Goal: Contribute content

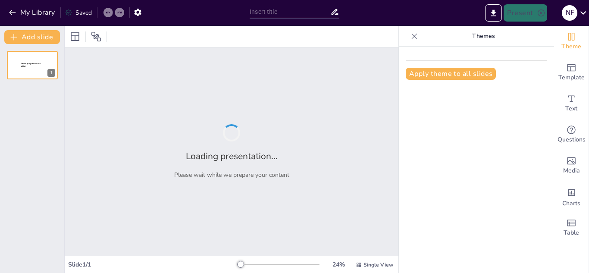
type input "Understanding Tenses: Structure and Uses"
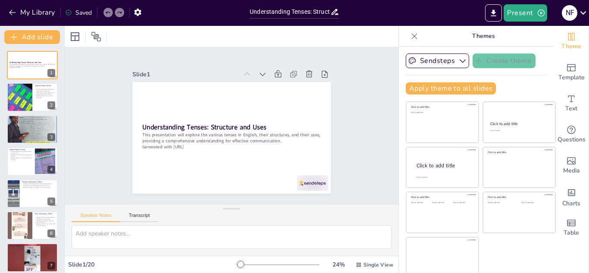
checkbox input "true"
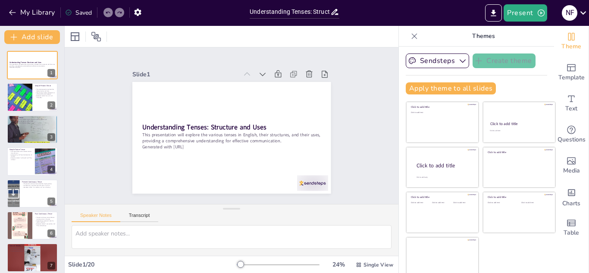
checkbox input "true"
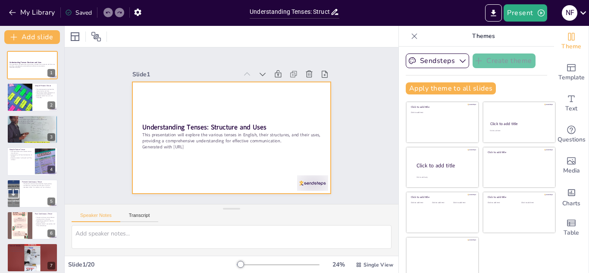
checkbox input "true"
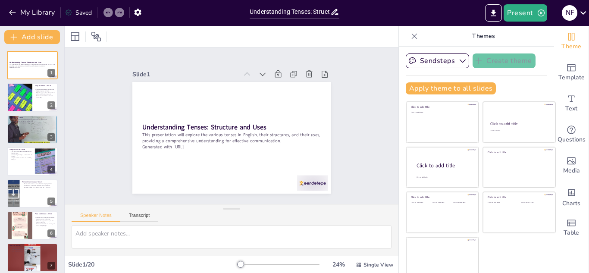
checkbox input "true"
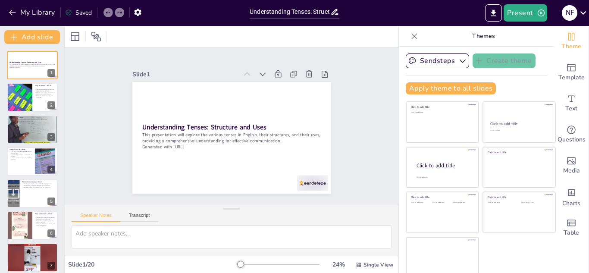
checkbox input "true"
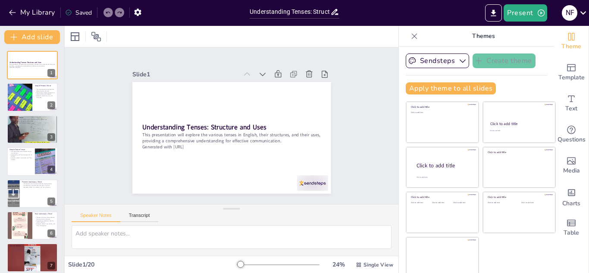
checkbox input "true"
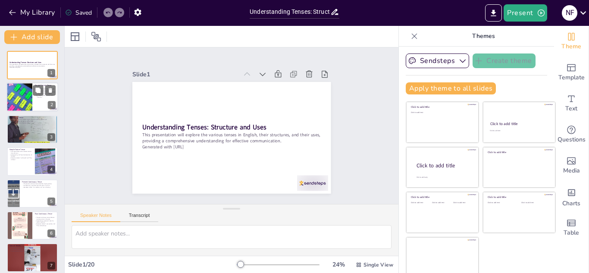
checkbox input "true"
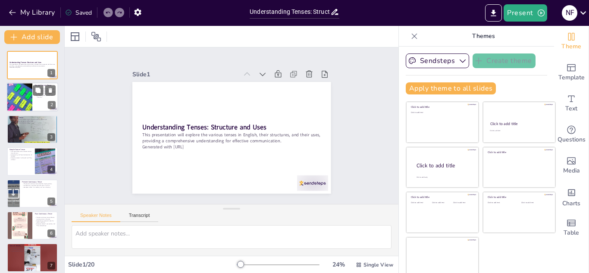
checkbox input "true"
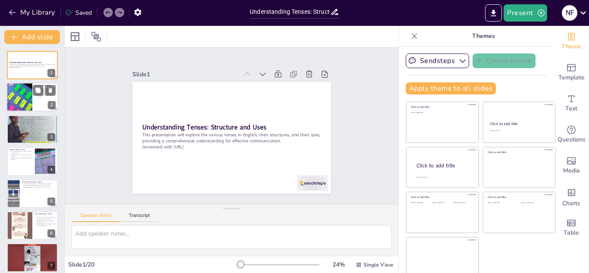
click at [31, 103] on div at bounding box center [20, 97] width 52 height 29
type textarea "The simple present tense is crucial for expressing routines and general truths.…"
checkbox input "true"
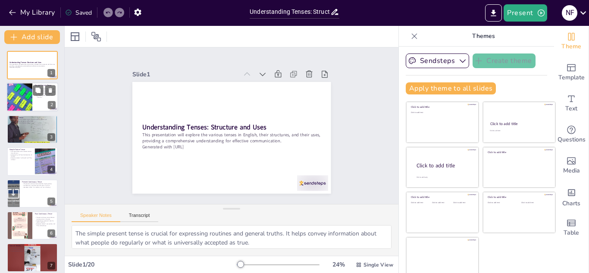
checkbox input "true"
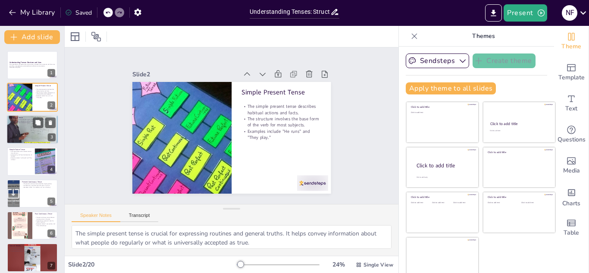
checkbox input "true"
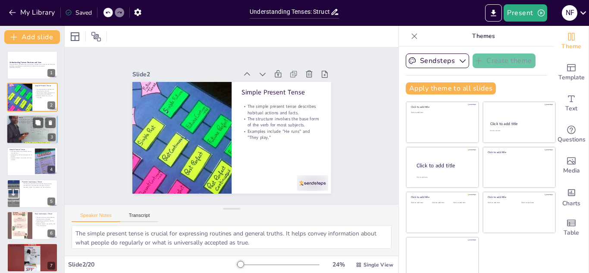
checkbox input "true"
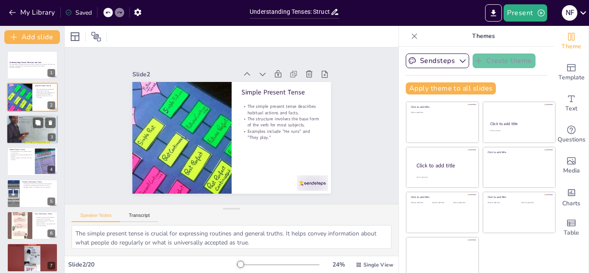
checkbox input "true"
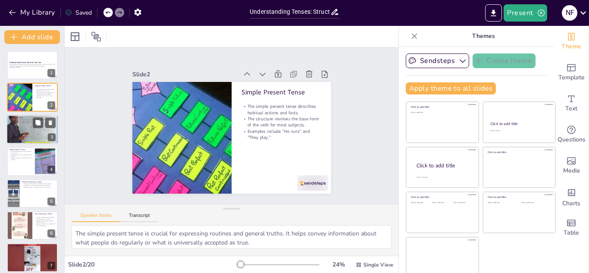
checkbox input "true"
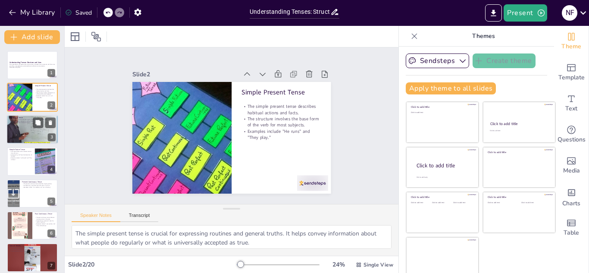
checkbox input "true"
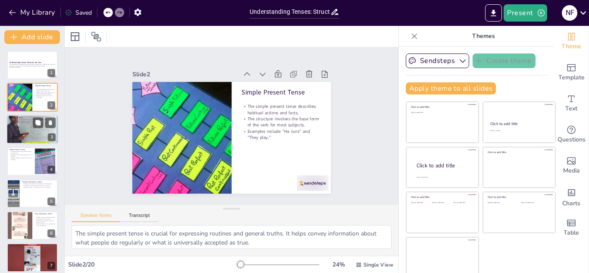
click at [31, 132] on div at bounding box center [32, 129] width 52 height 29
type textarea "Knowing how to use the simple past tense is essential for narrating events that…"
checkbox input "true"
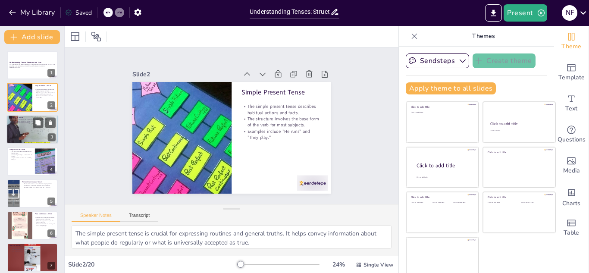
checkbox input "true"
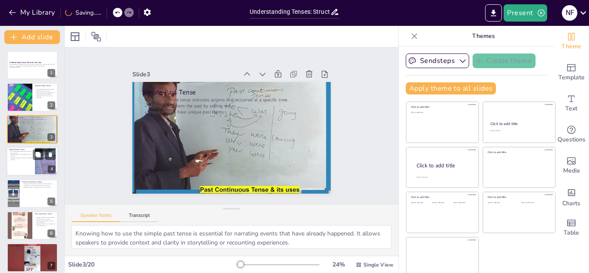
checkbox input "true"
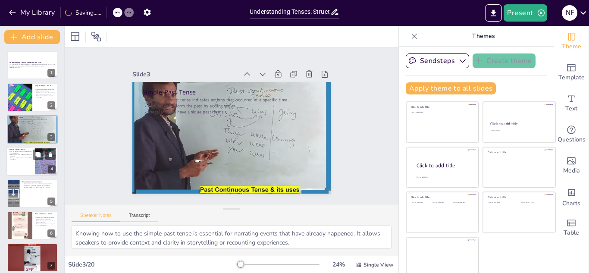
checkbox input "true"
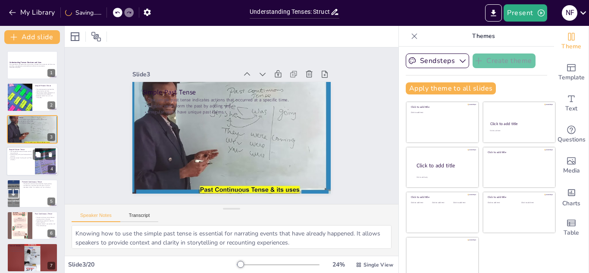
checkbox input "true"
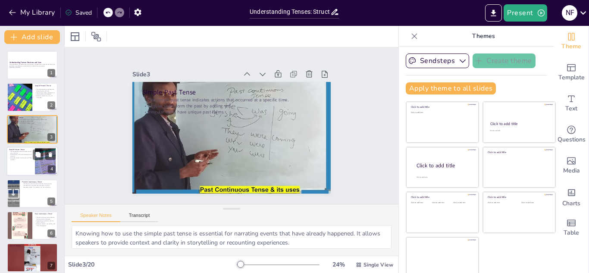
click at [31, 171] on div at bounding box center [32, 161] width 52 height 29
type textarea "Understanding the simple future tense is crucial for discussing plans and predi…"
checkbox input "true"
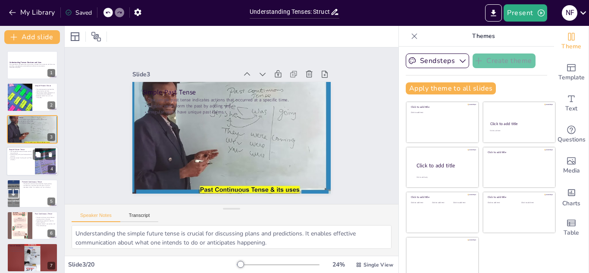
checkbox input "true"
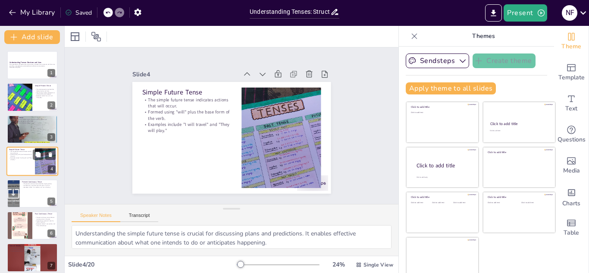
scroll to position [3, 0]
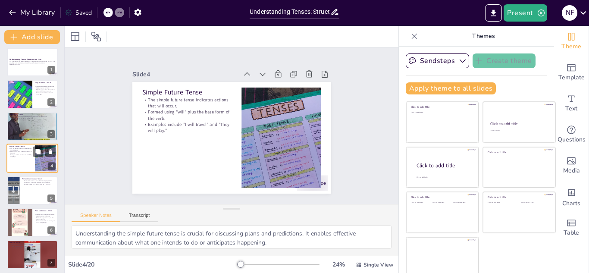
checkbox input "true"
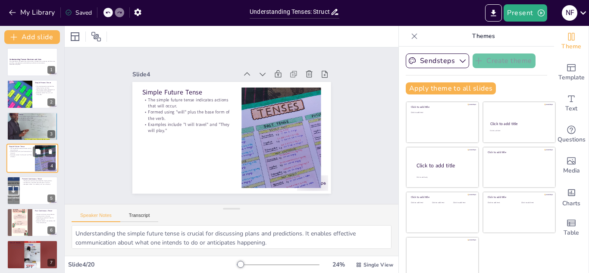
checkbox input "true"
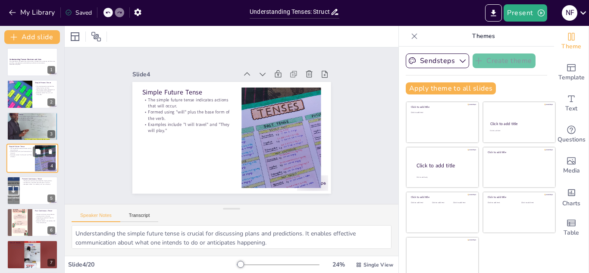
checkbox input "true"
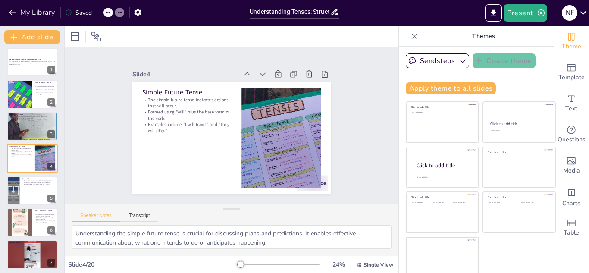
checkbox input "true"
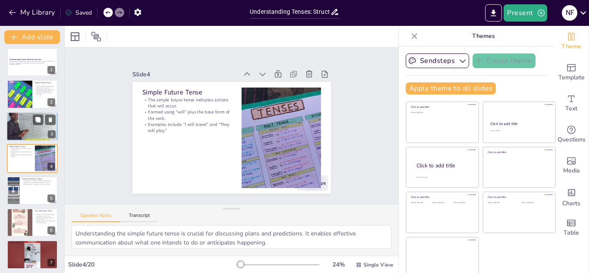
checkbox input "true"
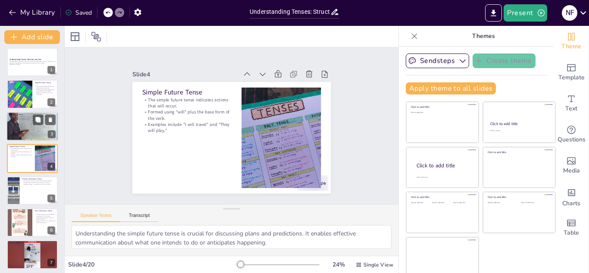
checkbox input "true"
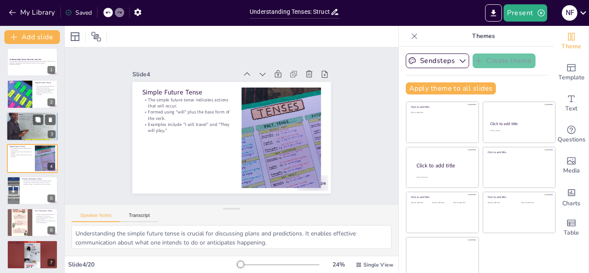
click at [28, 134] on div at bounding box center [32, 126] width 52 height 29
type textarea "Knowing how to use the simple past tense is essential for narrating events that…"
checkbox input "true"
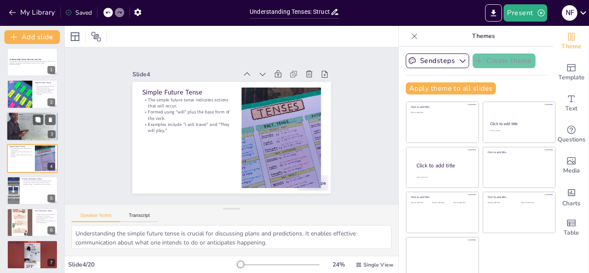
checkbox input "true"
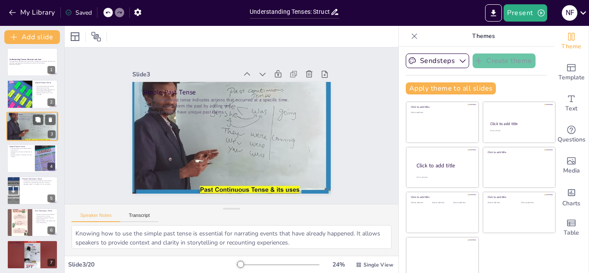
scroll to position [0, 0]
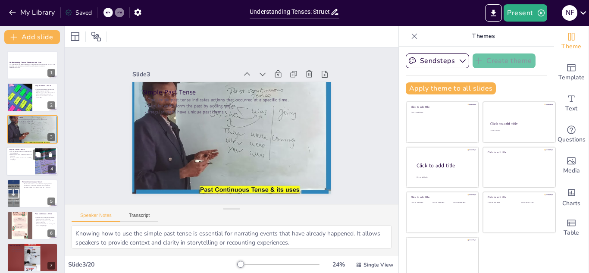
checkbox input "true"
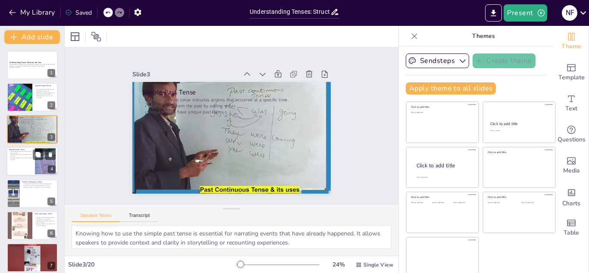
checkbox input "true"
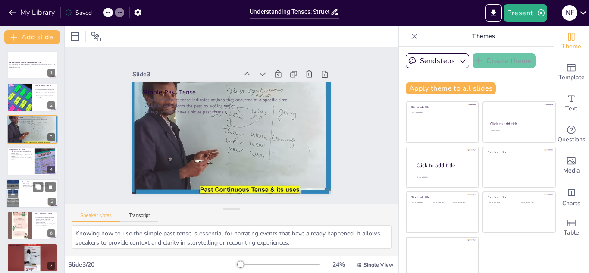
checkbox input "true"
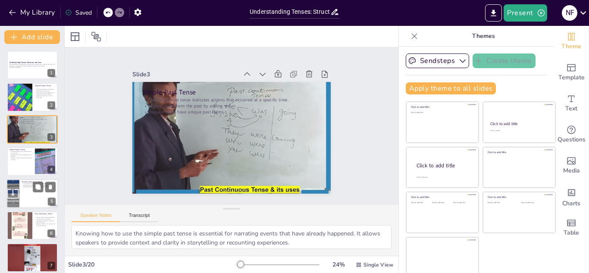
checkbox input "true"
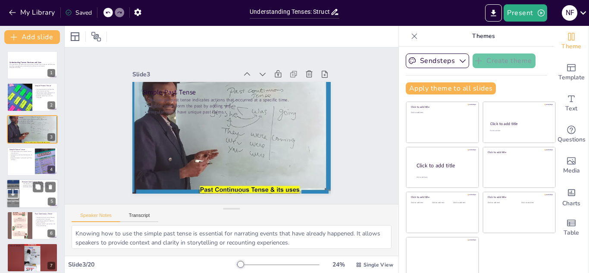
checkbox input "true"
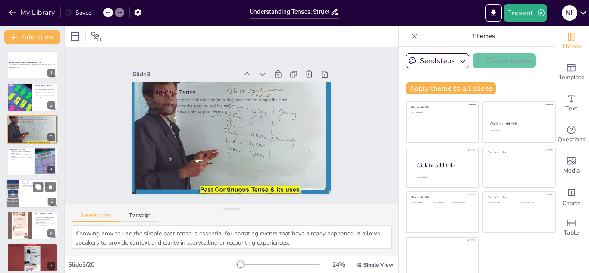
checkbox input "true"
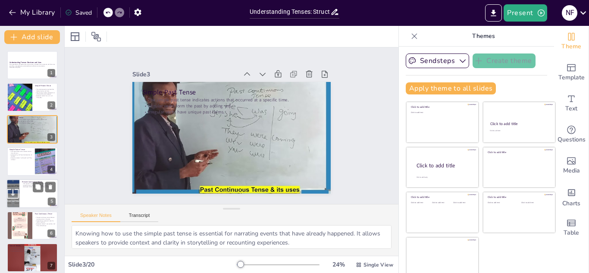
click at [30, 201] on div at bounding box center [32, 193] width 52 height 29
type textarea "The present continuous tense is vital for conveying what is happening at the mo…"
checkbox input "true"
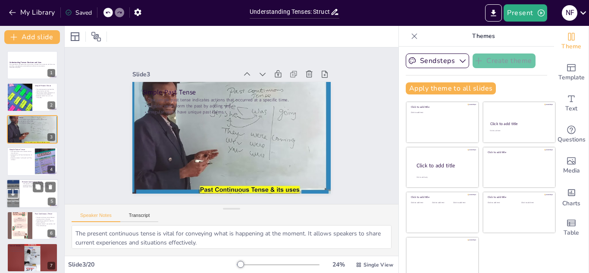
checkbox input "true"
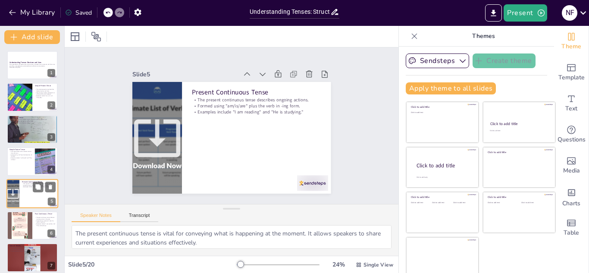
scroll to position [35, 0]
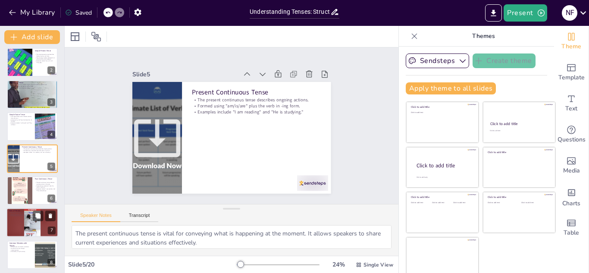
checkbox input "true"
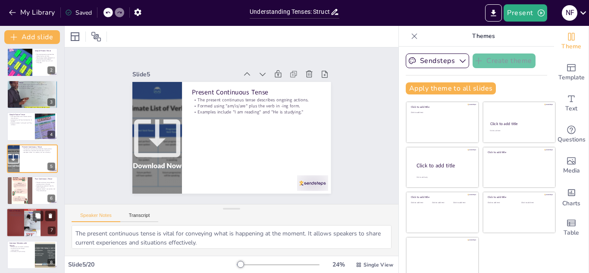
checkbox input "true"
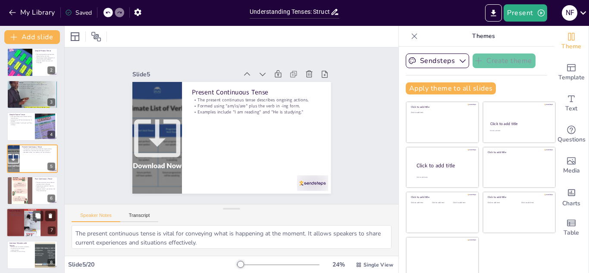
checkbox input "true"
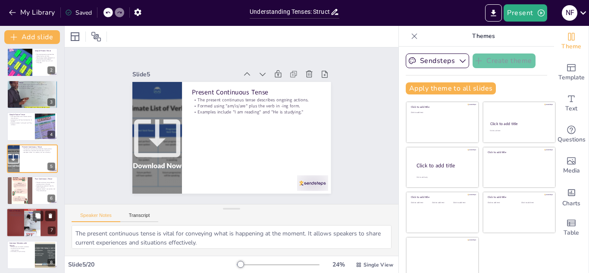
click at [34, 230] on div at bounding box center [32, 222] width 52 height 29
type textarea "Tenses play a crucial role in effective communication. They provide the necessa…"
checkbox input "true"
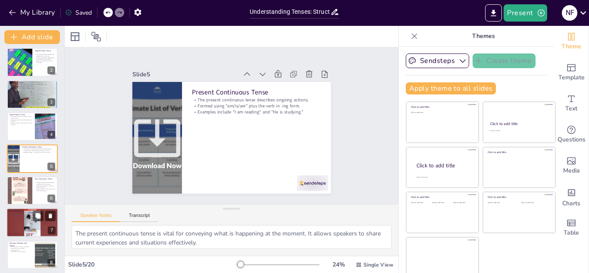
checkbox input "true"
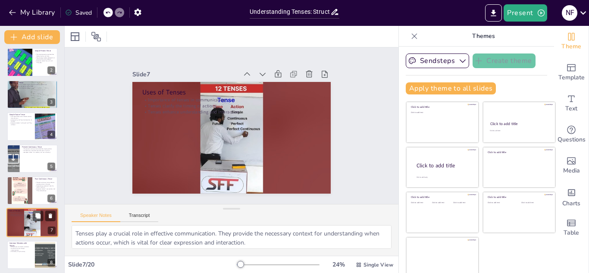
scroll to position [99, 0]
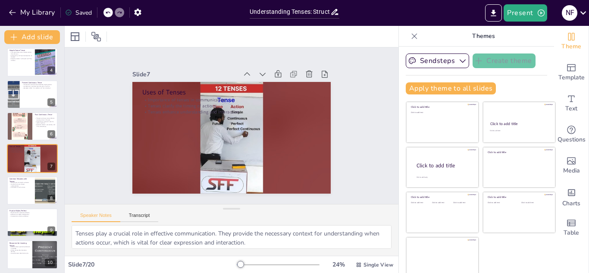
checkbox input "true"
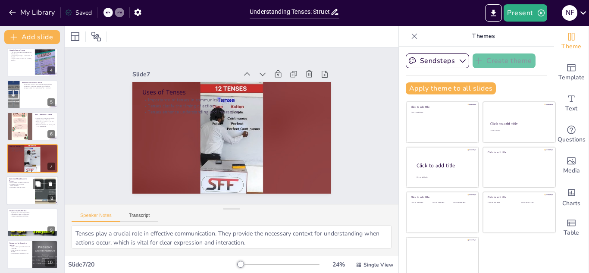
checkbox input "true"
click at [28, 198] on div at bounding box center [32, 190] width 52 height 29
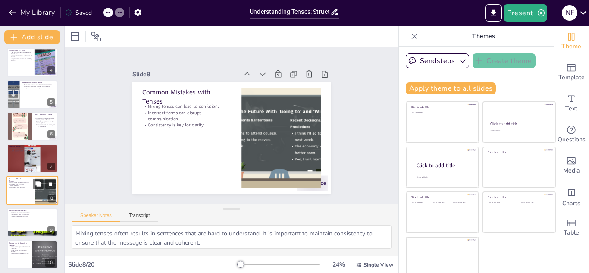
scroll to position [131, 0]
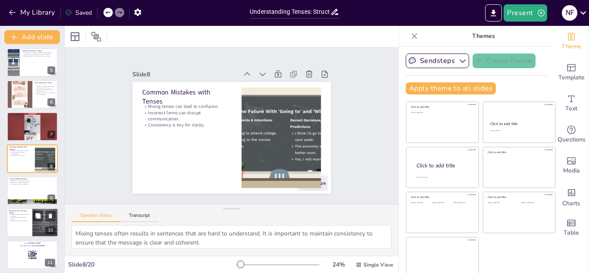
click at [26, 230] on div at bounding box center [32, 222] width 52 height 29
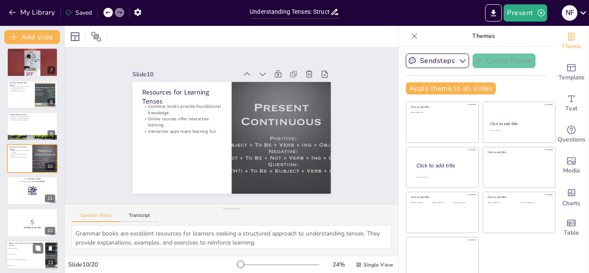
click at [26, 257] on li "Base form plus -ing" at bounding box center [25, 254] width 39 height 6
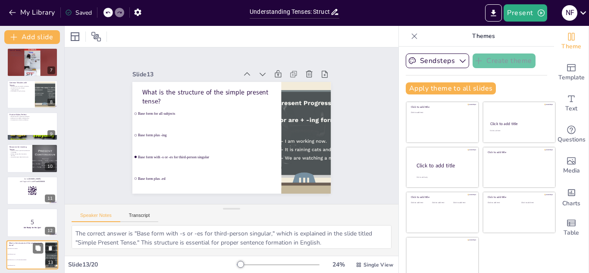
scroll to position [292, 0]
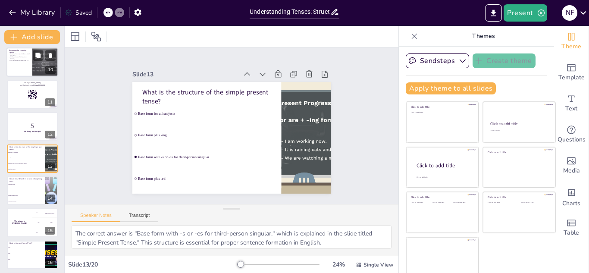
click at [16, 57] on p "Online courses offer interactive learning." at bounding box center [19, 58] width 21 height 3
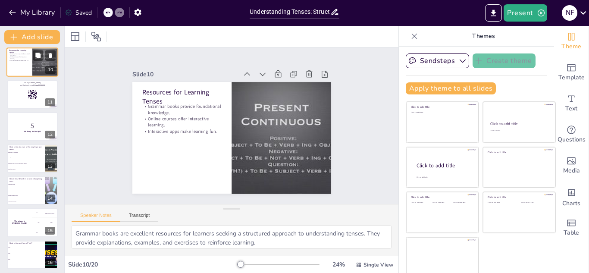
scroll to position [195, 0]
